Goal: Complete application form

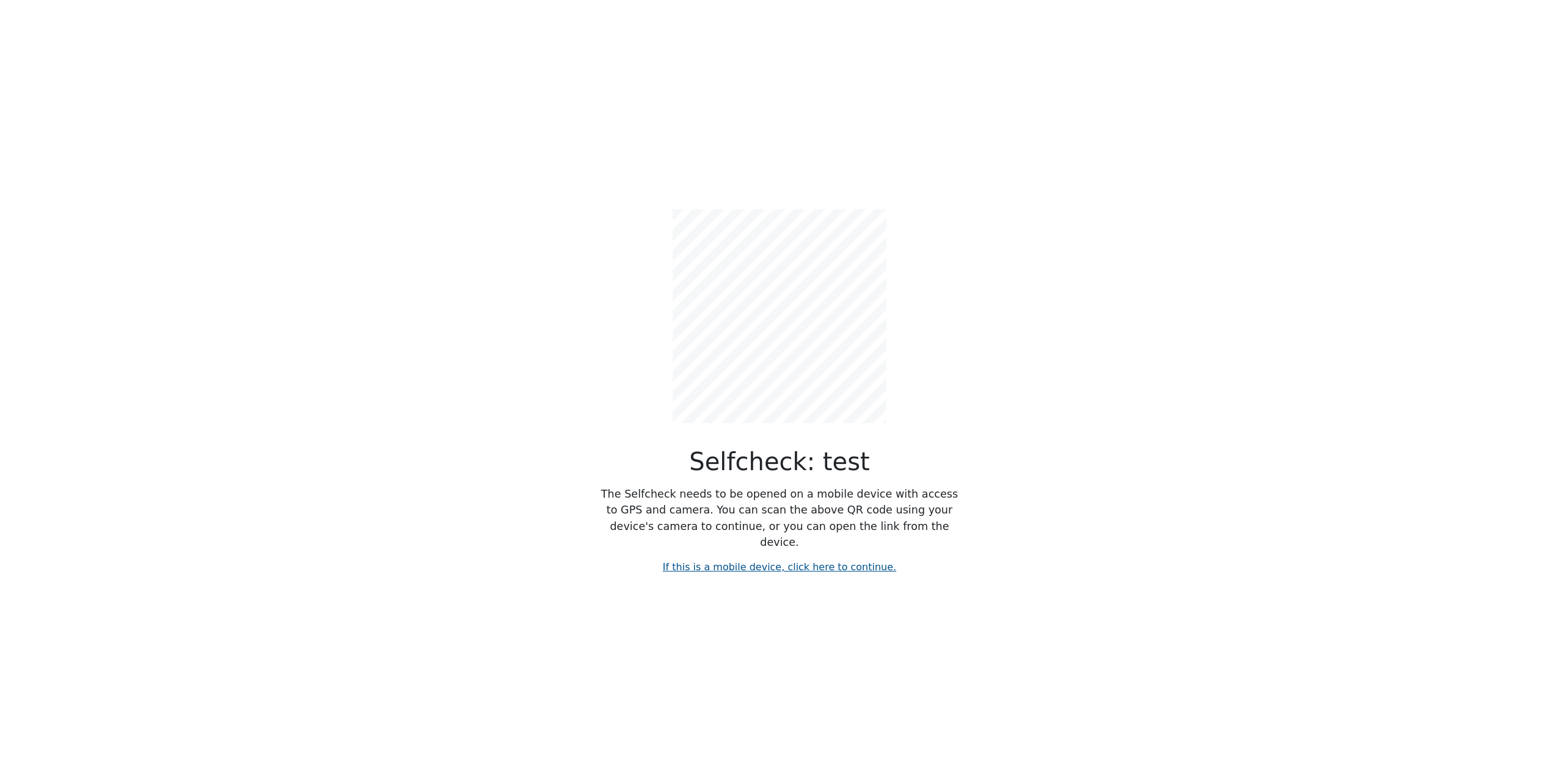
click at [762, 561] on link "If this is a mobile device, click here to continue." at bounding box center [780, 567] width 234 height 12
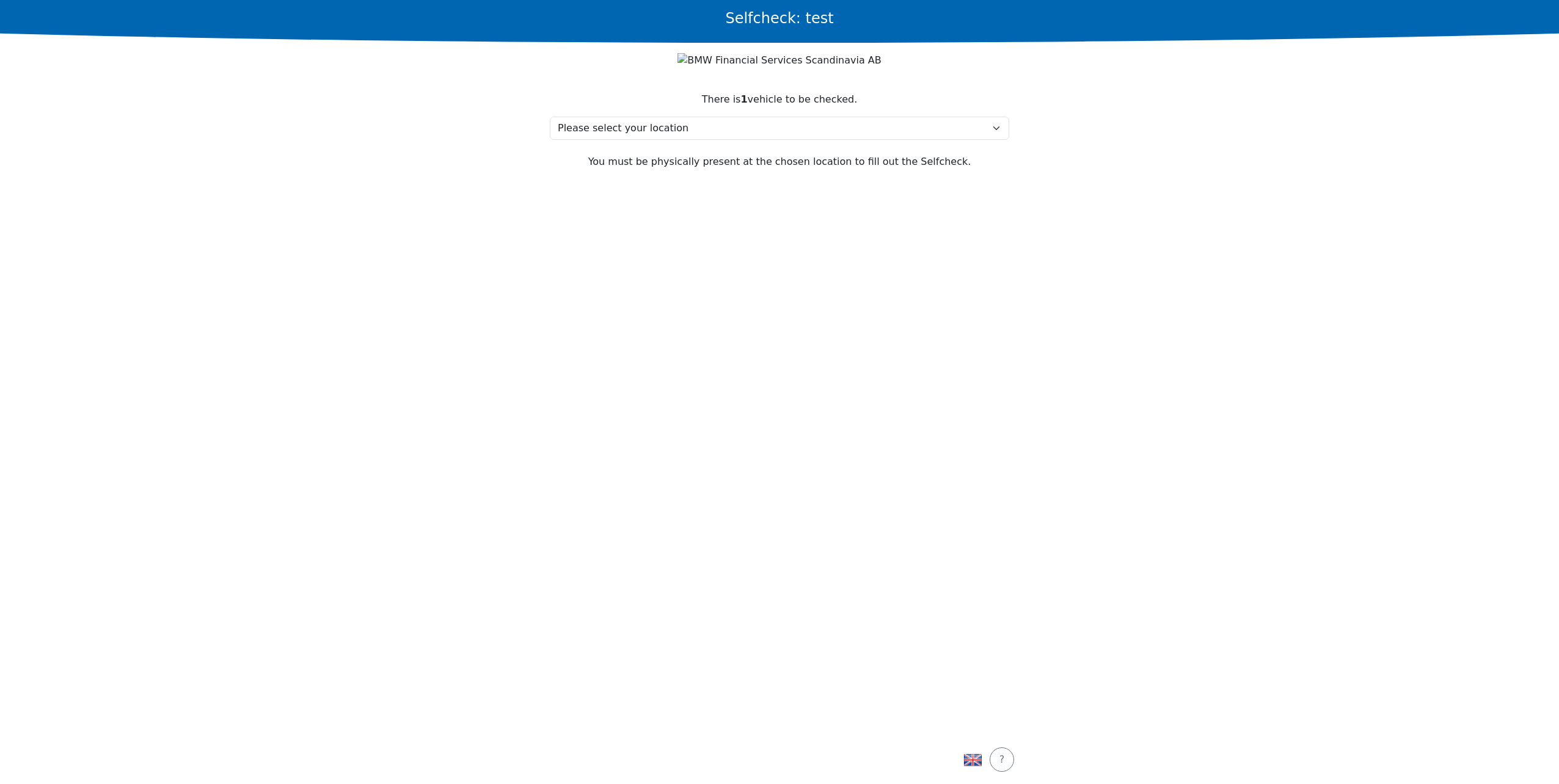
click at [689, 63] on div at bounding box center [780, 60] width 440 height 15
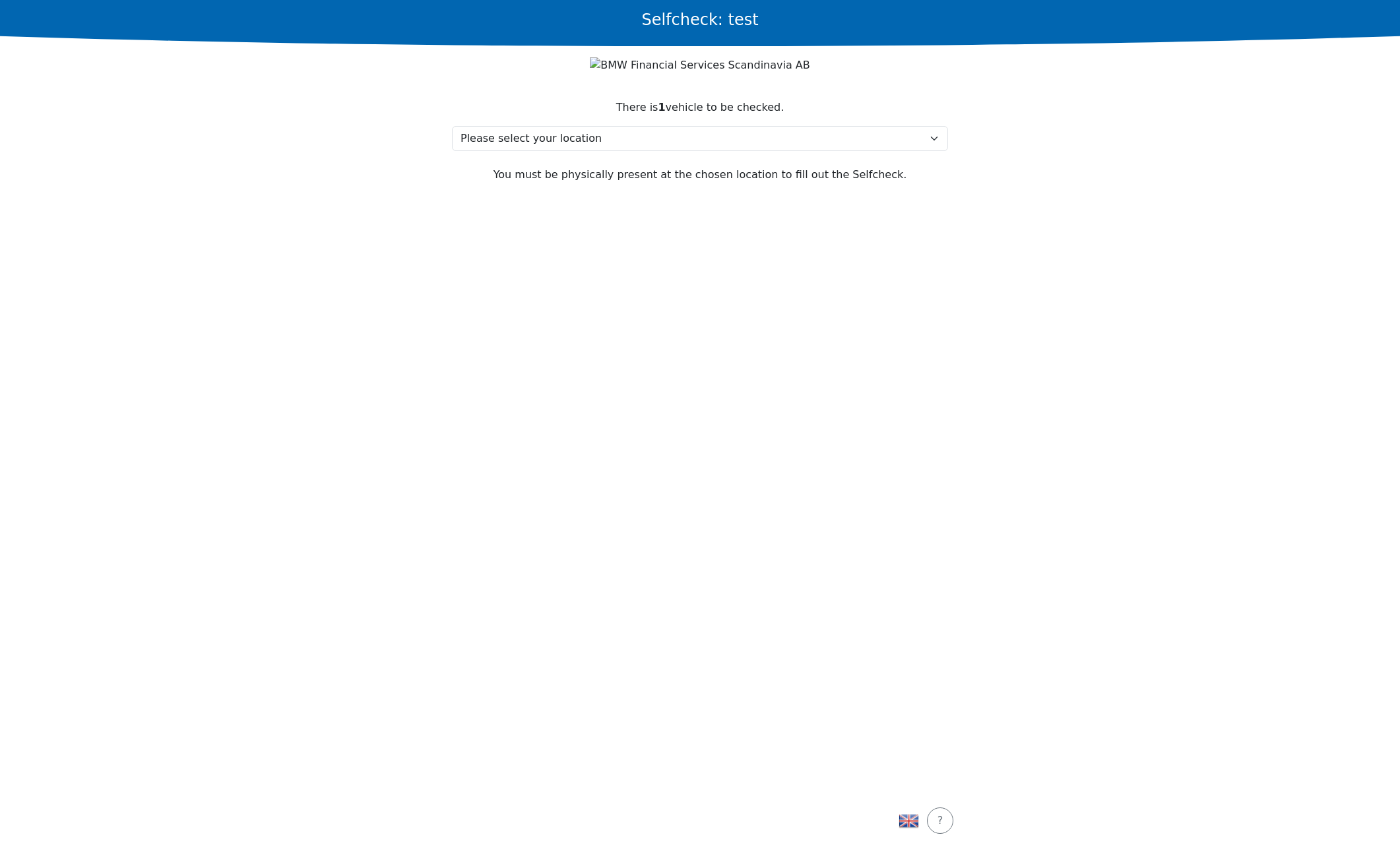
click at [1228, 274] on main "Selfcheck: test There is 1 vehicle to be checked. Please select your location t…" at bounding box center [700, 424] width 1400 height 847
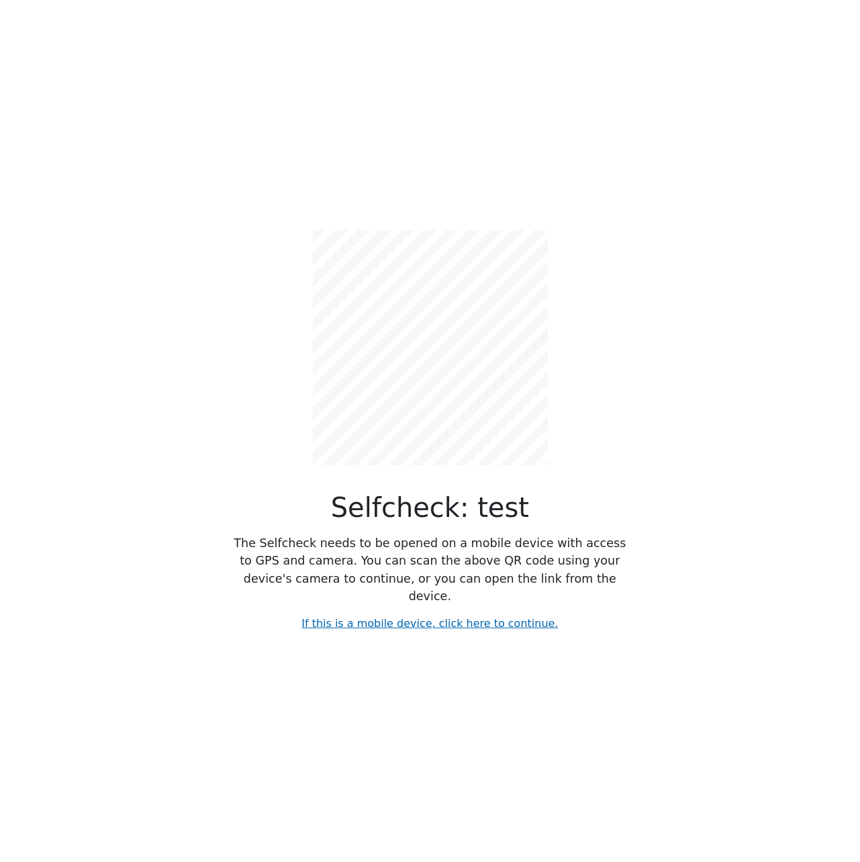
click at [736, 386] on div "Selfcheck: test The Selfcheck needs to be opened on a mobile device with access…" at bounding box center [431, 431] width 766 height 862
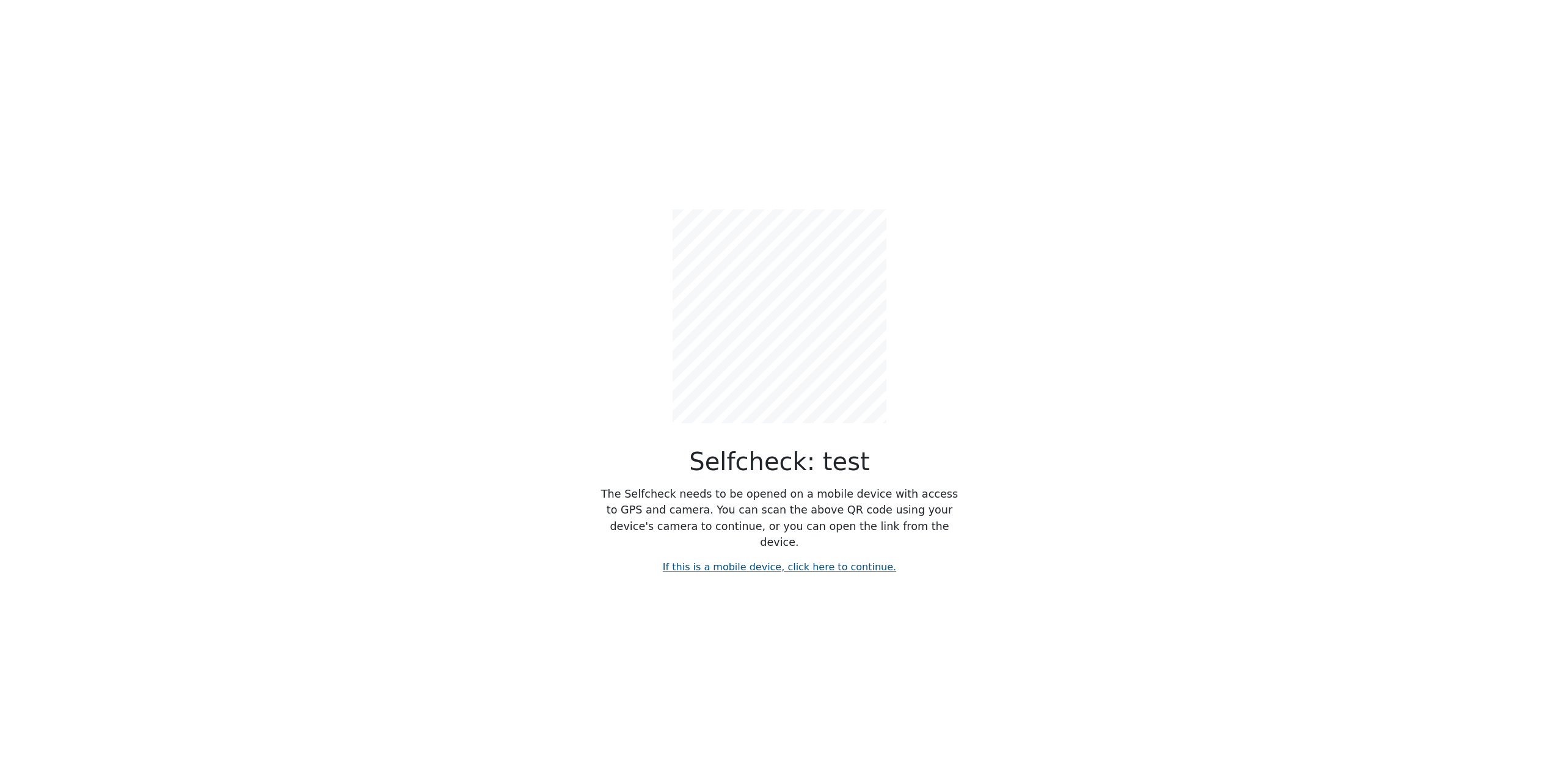
click at [729, 561] on link "If this is a mobile device, click here to continue." at bounding box center [780, 567] width 234 height 12
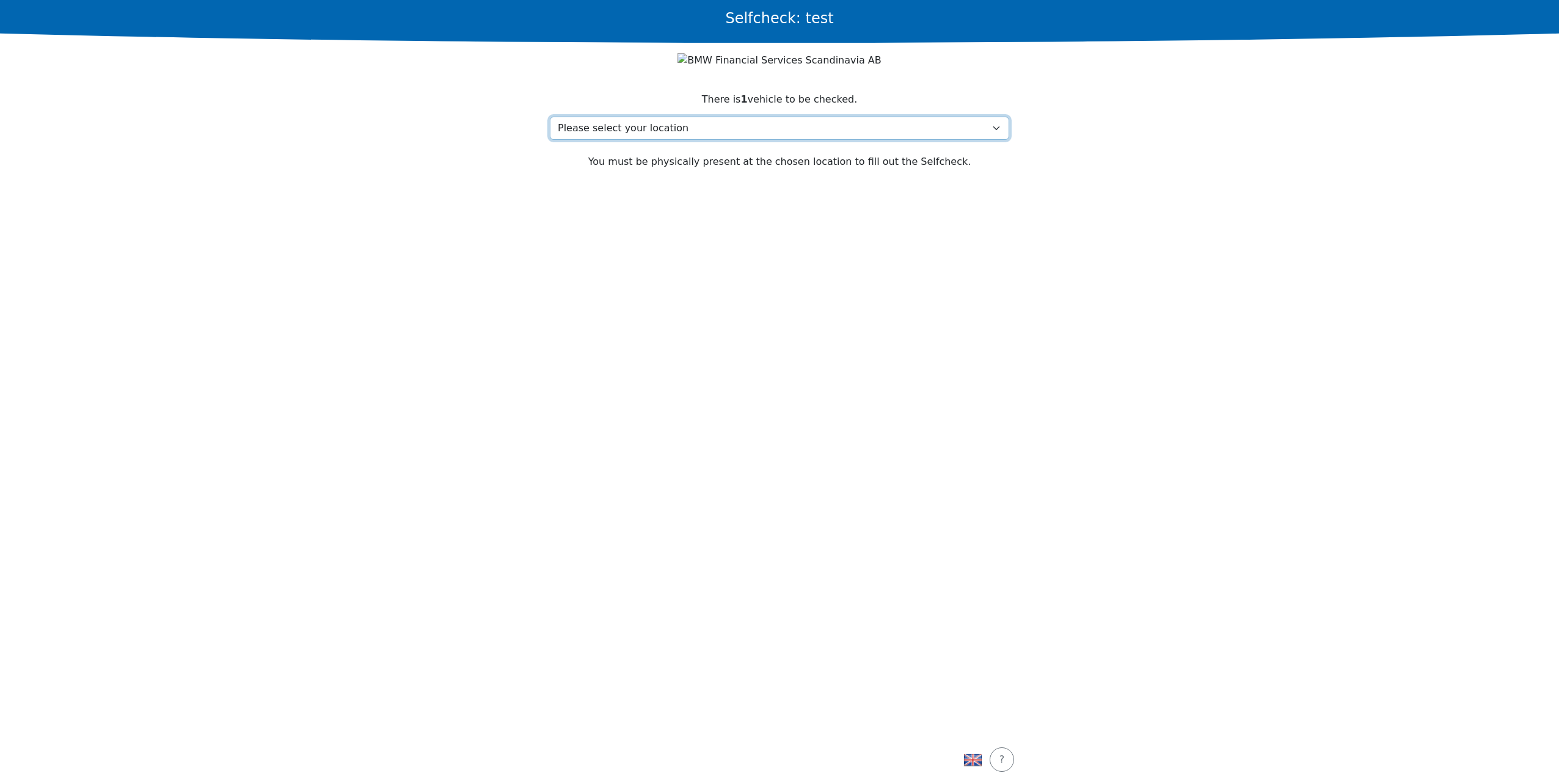
click at [647, 127] on select "Please select your location test, 2730 test My location isn't listed" at bounding box center [780, 128] width 459 height 24
select select "4779"
click at [550, 117] on select "Please select your location test, 2730 test My location isn't listed" at bounding box center [780, 128] width 459 height 24
click at [766, 768] on button "Continue" at bounding box center [779, 760] width 79 height 31
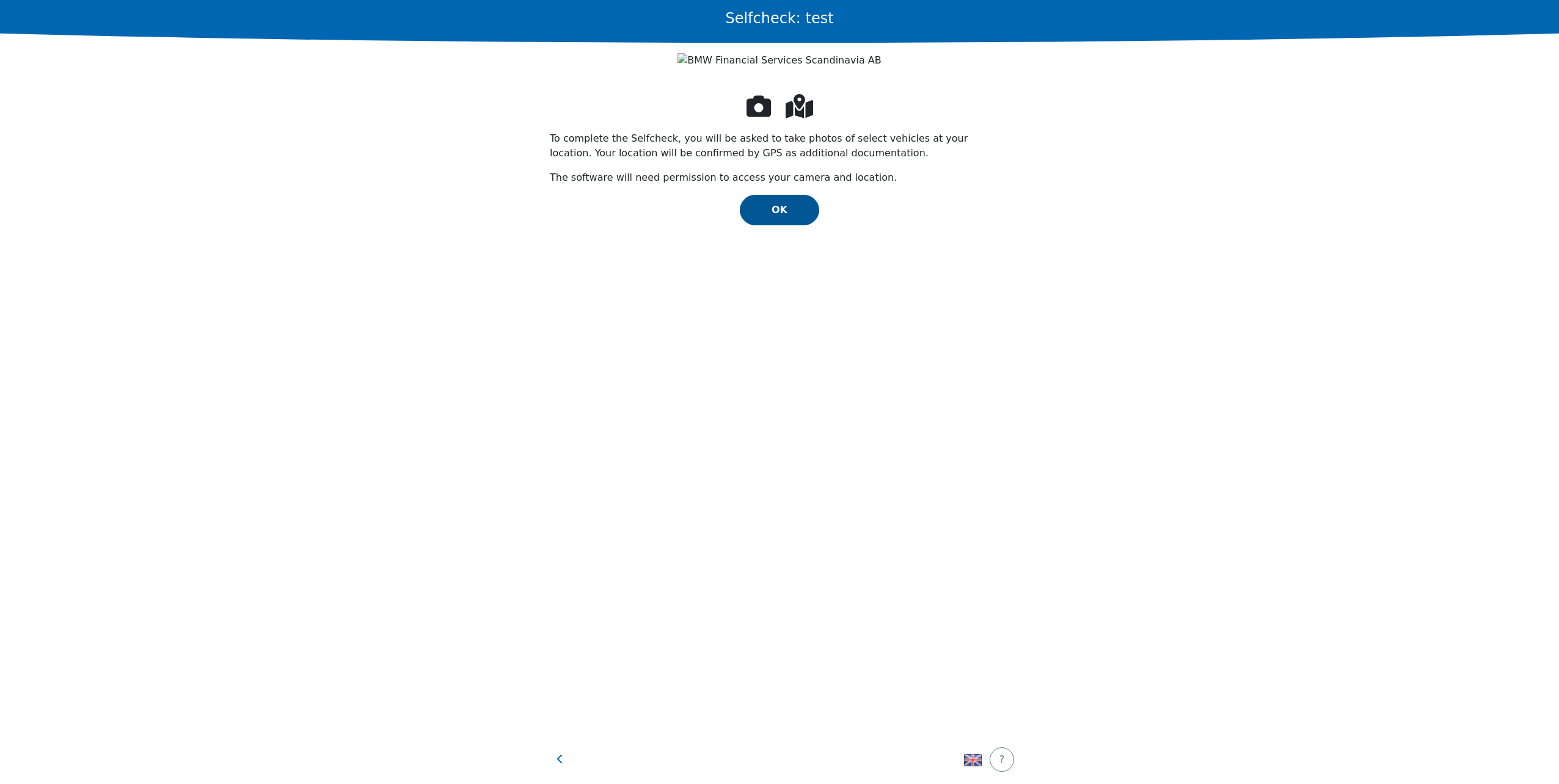
click at [781, 218] on button "OK" at bounding box center [779, 210] width 79 height 31
click at [807, 207] on button "OK" at bounding box center [779, 210] width 79 height 31
click at [963, 759] on img "button" at bounding box center [972, 760] width 18 height 18
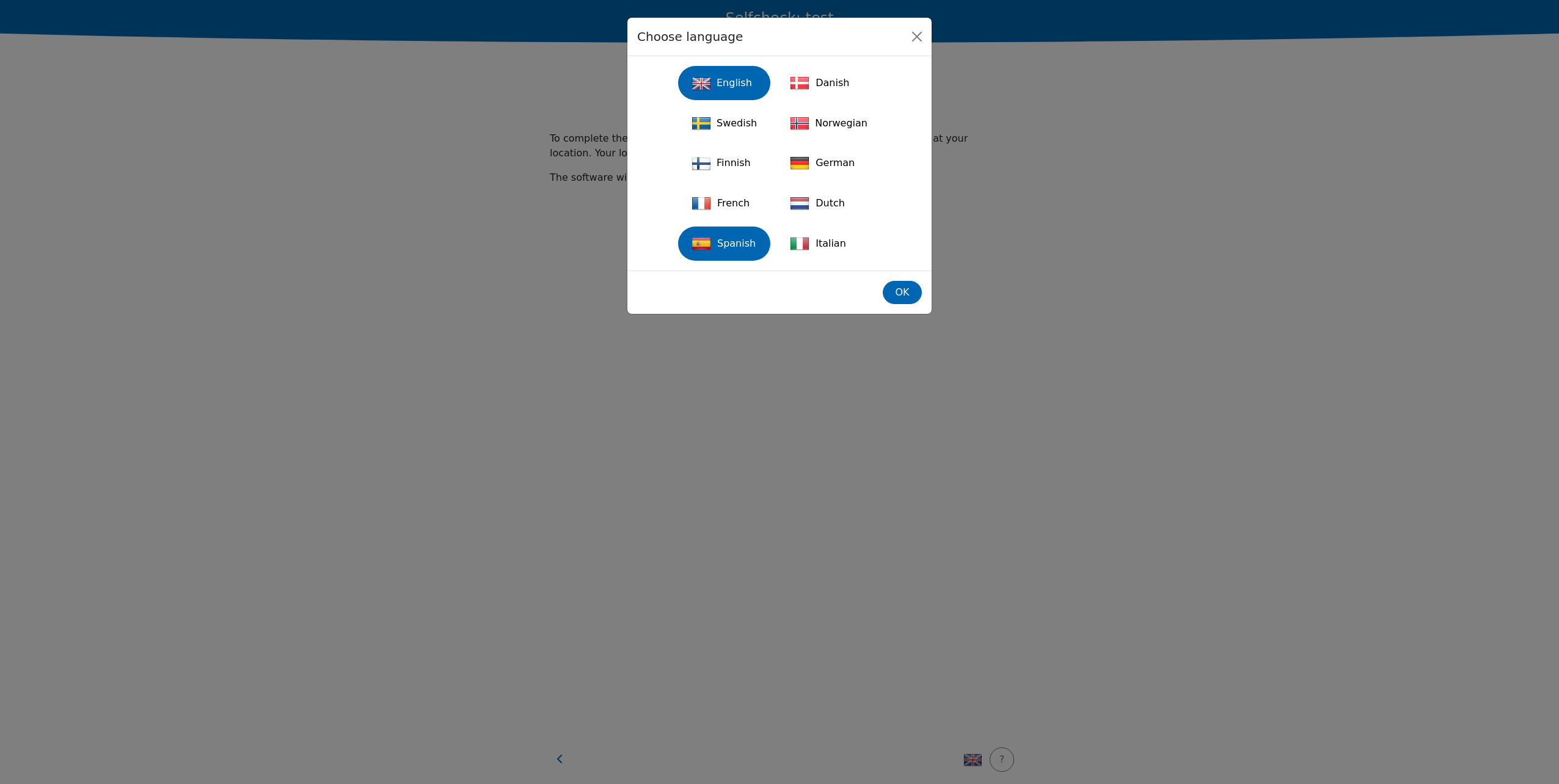
click at [730, 232] on div "Spanish" at bounding box center [724, 244] width 77 height 27
click at [913, 298] on div "OK" at bounding box center [902, 293] width 24 height 15
